Goal: Check status: Check status

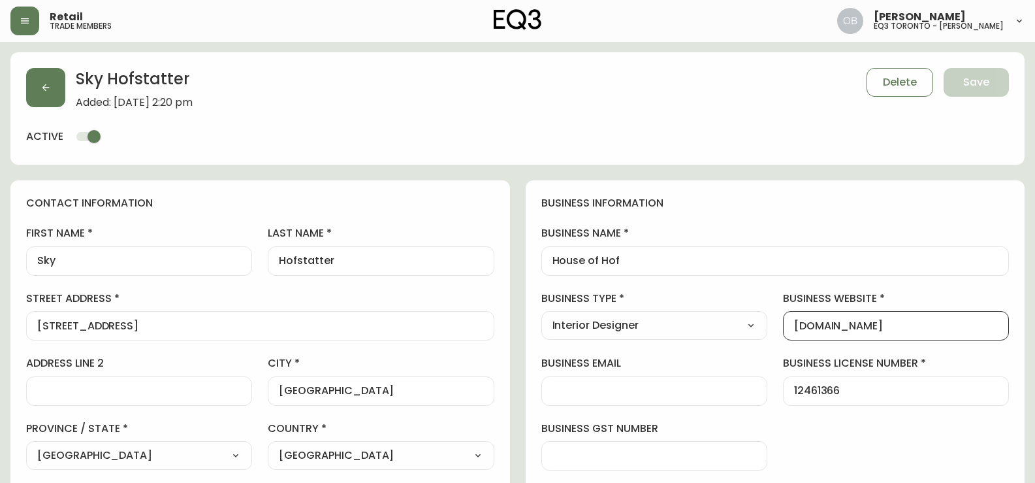
select select "ON"
select select "CA"
select select "CA_EN"
select select "Outreach from a Trade Rep"
select select "Interior Designer"
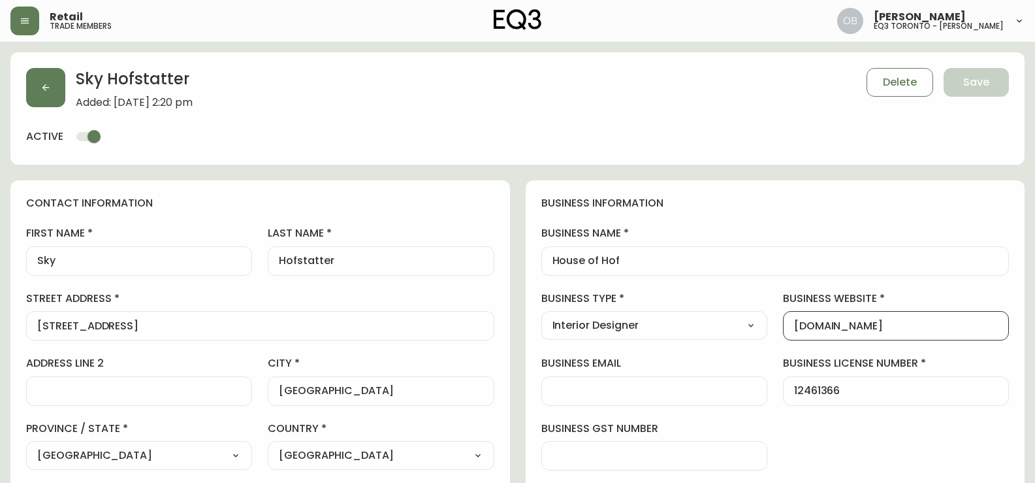
select select "cjw10z96s008u6gs0ccm7hd19"
select select "false"
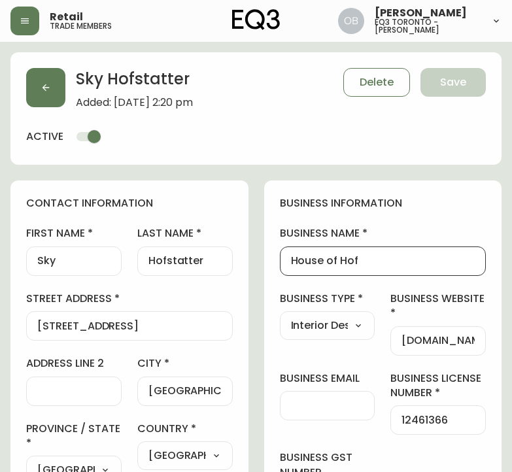
drag, startPoint x: 245, startPoint y: 255, endPoint x: 191, endPoint y: 256, distance: 53.6
click at [180, 265] on input "Hofstatter" at bounding box center [184, 261] width 73 height 12
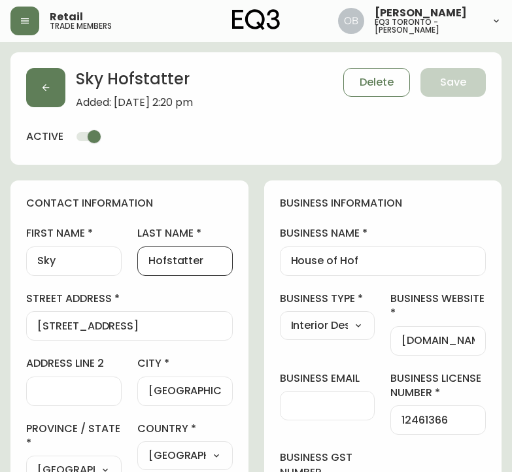
click at [180, 265] on input "Hofstatter" at bounding box center [184, 261] width 73 height 12
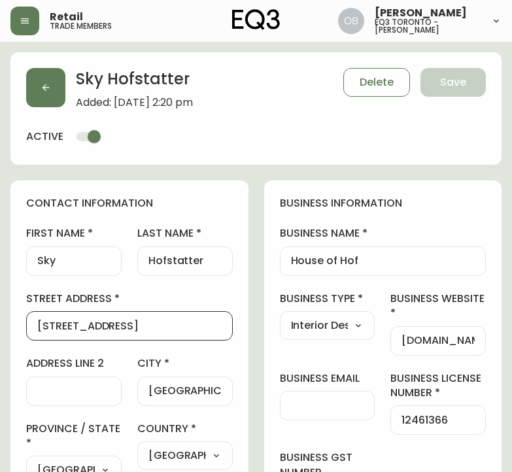
drag, startPoint x: 184, startPoint y: 321, endPoint x: 8, endPoint y: 323, distance: 175.1
click at [184, 329] on input "621-80 Vanauley Street" at bounding box center [129, 325] width 184 height 12
drag, startPoint x: 184, startPoint y: 329, endPoint x: -53, endPoint y: 334, distance: 236.5
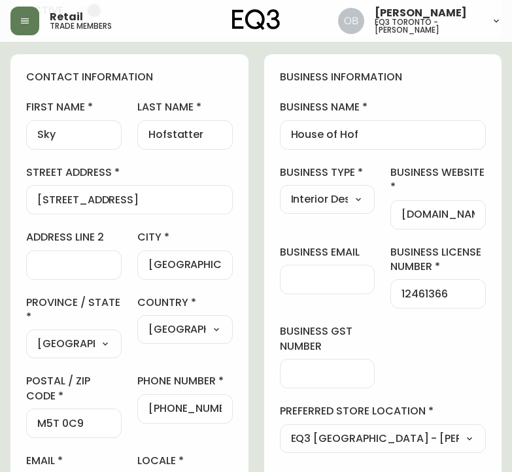
scroll to position [196, 0]
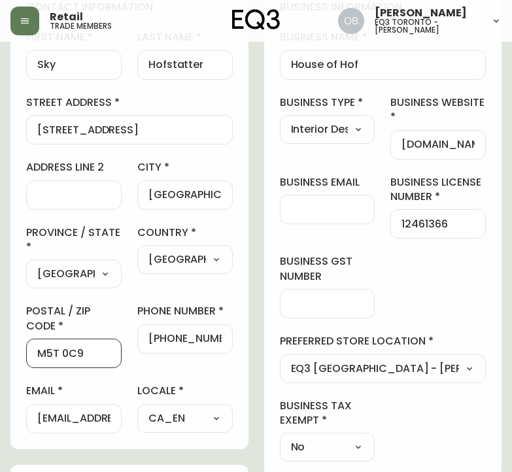
drag, startPoint x: 89, startPoint y: 356, endPoint x: 5, endPoint y: 357, distance: 84.3
click at [5, 357] on main "Sky Hofstatter Added: August 20, 2025 at 2:20 pm Delete Save active contact inf…" at bounding box center [256, 392] width 512 height 1092
drag, startPoint x: 159, startPoint y: 337, endPoint x: 301, endPoint y: 333, distance: 141.8
click at [301, 333] on div "contact information first name Sky last name Hofstatter street address 621-80 V…" at bounding box center [255, 461] width 491 height 954
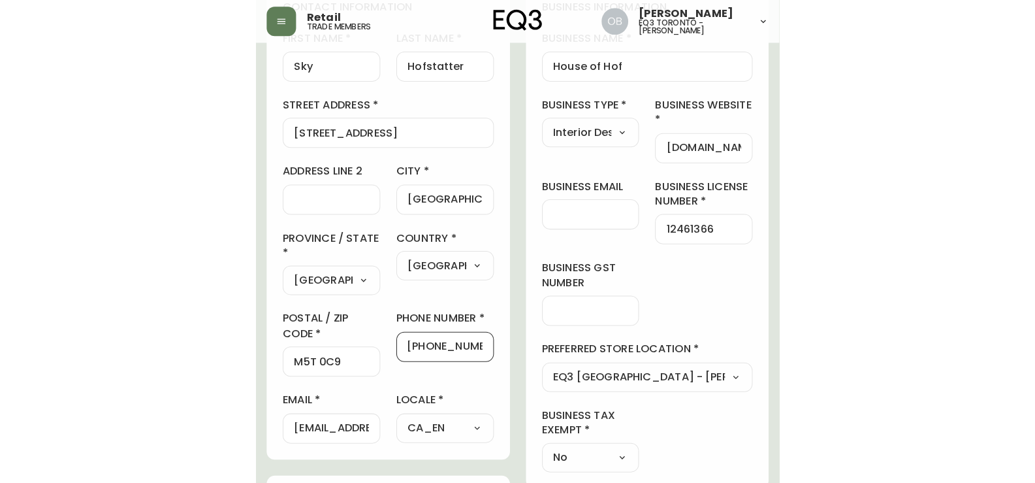
scroll to position [0, 0]
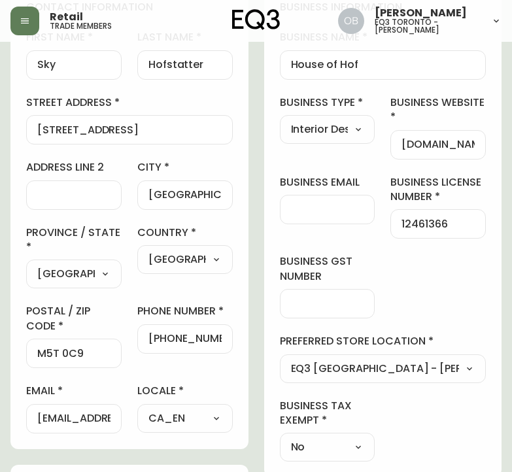
click at [73, 419] on input "sky@houseofhof.com" at bounding box center [73, 418] width 73 height 12
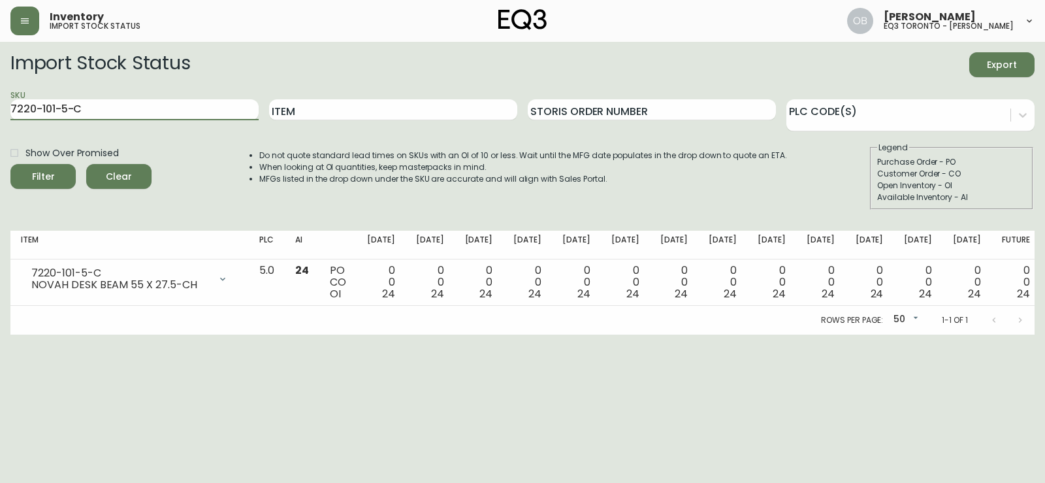
click at [157, 105] on input "7220-101-5-C" at bounding box center [134, 109] width 248 height 21
click at [10, 164] on button "Filter" at bounding box center [42, 176] width 65 height 25
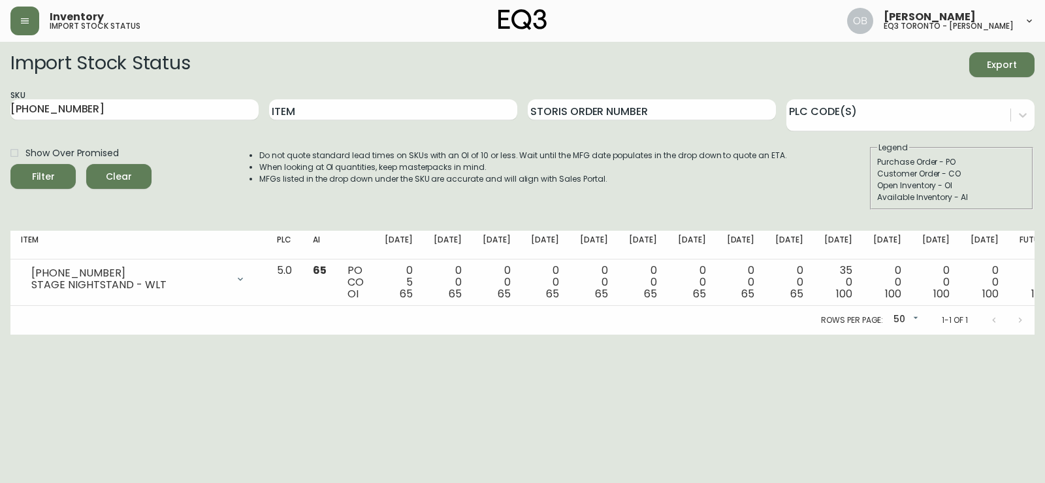
click at [131, 97] on div "SKU [PHONE_NUMBER]" at bounding box center [134, 110] width 248 height 42
click at [124, 108] on input "[PHONE_NUMBER]" at bounding box center [134, 109] width 248 height 21
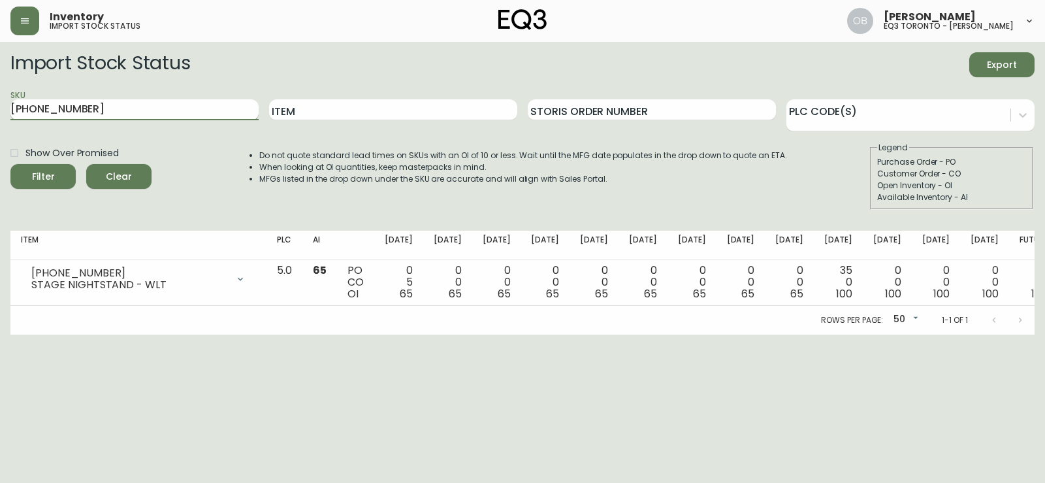
paste input "450"
click at [10, 164] on button "Filter" at bounding box center [42, 176] width 65 height 25
click at [172, 114] on input "[PHONE_NUMBER]" at bounding box center [134, 109] width 248 height 21
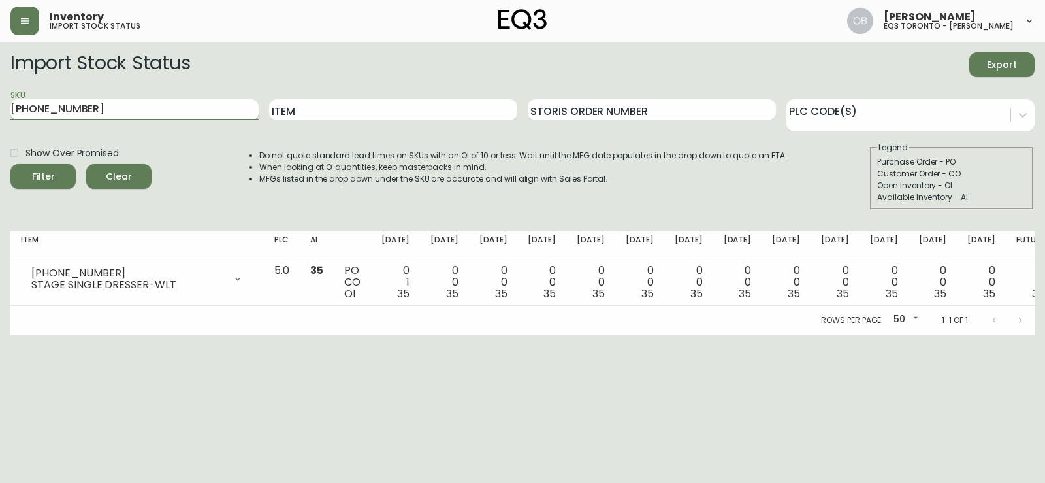
paste input "1"
type input "[PHONE_NUMBER]"
click at [10, 164] on button "Filter" at bounding box center [42, 176] width 65 height 25
